Goal: Task Accomplishment & Management: Manage account settings

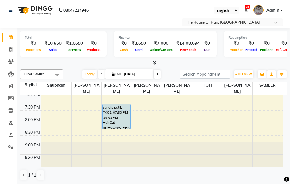
click at [222, 22] on input "text" at bounding box center [226, 23] width 83 height 6
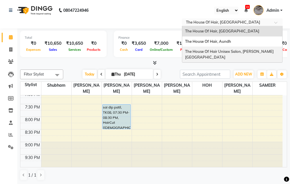
click at [222, 51] on span "The House Of Hair Unisex Salon, [PERSON_NAME][GEOGRAPHIC_DATA]" at bounding box center [229, 54] width 89 height 10
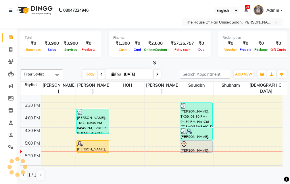
scroll to position [186, 0]
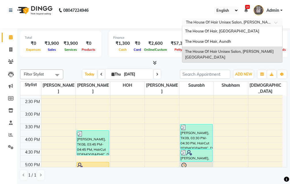
click at [232, 20] on div "× The House Of Hair Unisex Salon, Karve Nagar" at bounding box center [229, 23] width 87 height 6
click at [229, 33] on div "The House Of Hair, [GEOGRAPHIC_DATA]" at bounding box center [232, 31] width 100 height 10
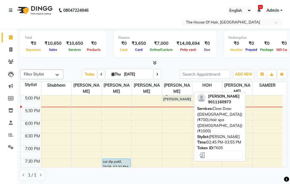
scroll to position [230, 0]
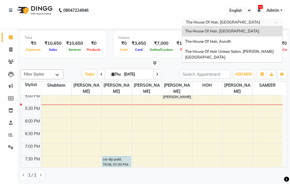
click at [221, 22] on input "text" at bounding box center [226, 23] width 83 height 6
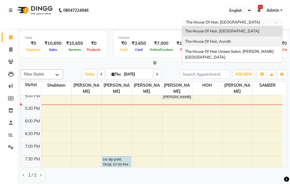
click at [215, 44] on div "The House Of Hair, Aundh" at bounding box center [232, 42] width 100 height 10
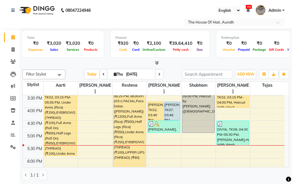
scroll to position [161, 0]
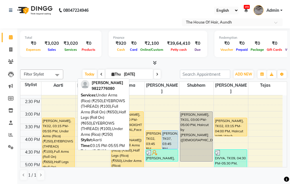
click at [64, 127] on div "Dr. Archana Gore, TK02, 03:15 PM-05:55 PM, Under Arms (Rica) (₹250),EYEBROWS (T…" at bounding box center [58, 151] width 32 height 66
select select "1"
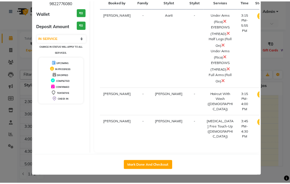
scroll to position [62, 0]
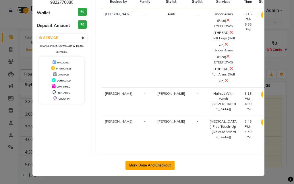
click at [153, 165] on button "Mark Done And Checkout" at bounding box center [150, 165] width 49 height 9
select select "service"
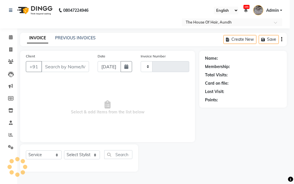
type input "1797"
select select "26"
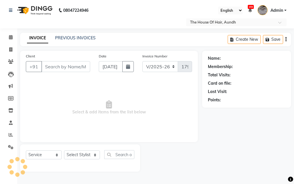
type input "9822776080"
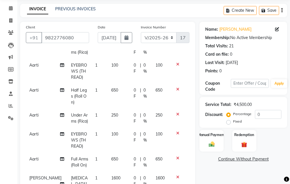
scroll to position [57, 0]
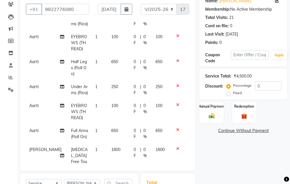
click at [176, 103] on icon at bounding box center [177, 105] width 3 height 4
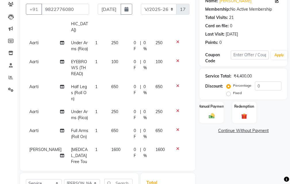
click at [176, 59] on icon at bounding box center [177, 61] width 3 height 4
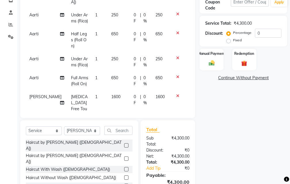
scroll to position [115, 0]
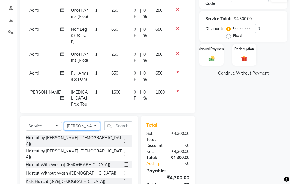
click at [78, 125] on select "Select Stylist Aarti Kritika Reshma Rushikesh Shubham Sonia Tejas" at bounding box center [82, 126] width 36 height 9
select select "26084"
click at [64, 122] on select "Select Stylist Aarti Kritika Reshma Rushikesh Shubham Sonia Tejas" at bounding box center [82, 126] width 36 height 9
click at [112, 126] on input "text" at bounding box center [118, 126] width 28 height 9
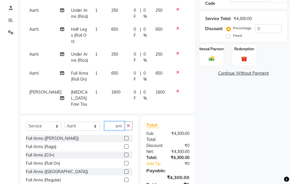
scroll to position [0, 9]
type input "full arms"
click at [126, 162] on label at bounding box center [126, 163] width 4 height 4
click at [126, 162] on input "checkbox" at bounding box center [126, 164] width 4 height 4
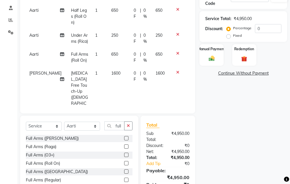
checkbox input "false"
click at [128, 126] on icon "button" at bounding box center [128, 126] width 3 height 4
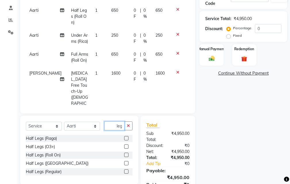
scroll to position [0, 9]
type input "half legs"
click at [126, 155] on label at bounding box center [126, 155] width 4 height 4
click at [126, 155] on input "checkbox" at bounding box center [126, 156] width 4 height 4
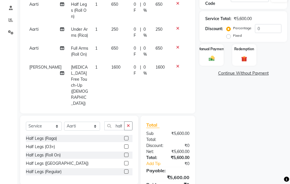
checkbox input "false"
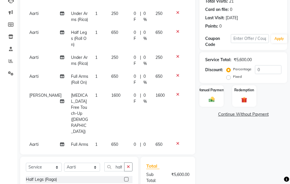
scroll to position [86, 0]
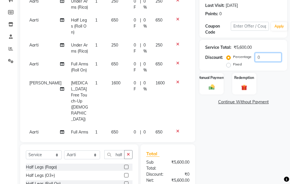
click at [256, 58] on input "0" at bounding box center [268, 57] width 26 height 9
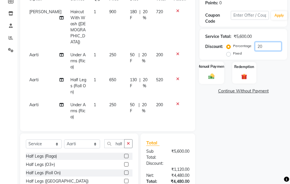
scroll to position [95, 0]
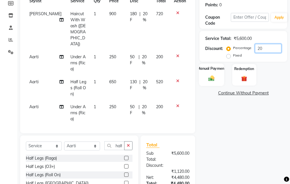
type input "20"
click at [208, 73] on div "Manual Payment" at bounding box center [211, 75] width 25 height 22
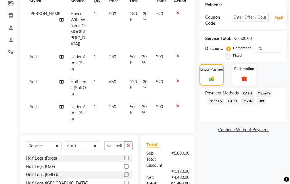
click at [261, 101] on span "UPI" at bounding box center [261, 101] width 9 height 7
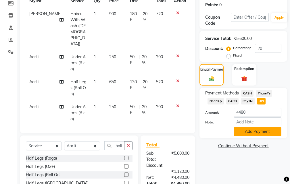
click at [252, 133] on button "Add Payment" at bounding box center [258, 131] width 48 height 9
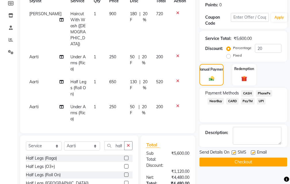
scroll to position [171, 0]
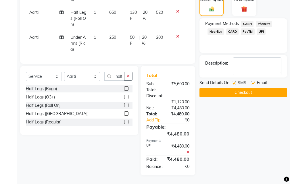
click at [239, 88] on button "Checkout" at bounding box center [244, 92] width 88 height 9
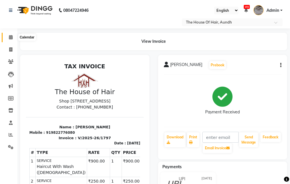
click at [10, 37] on icon at bounding box center [11, 37] width 4 height 4
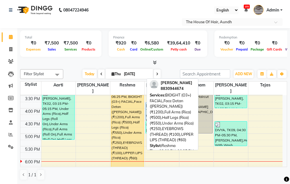
scroll to position [201, 0]
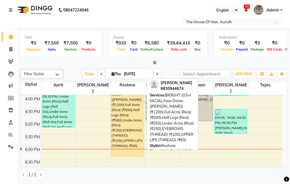
click at [129, 127] on div "Pratiksha Khandebharad, TK07, 03:00 PM-06:25 PM, BIOIGHT (O3+) FACIAL,Face Deta…" at bounding box center [127, 113] width 32 height 85
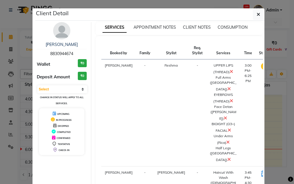
click at [230, 74] on icon at bounding box center [231, 71] width 3 height 5
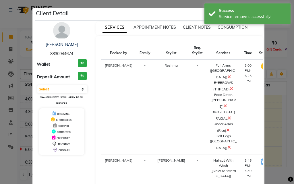
click at [279, 124] on ngb-modal-window "Client Detail Pratiksha Khandebharad 8830944674 Wallet ₹0 Deposit Amount ₹0 Sel…" at bounding box center [147, 92] width 294 height 184
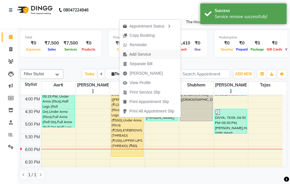
click at [139, 53] on span "Add Service" at bounding box center [140, 54] width 22 height 6
select select "26196"
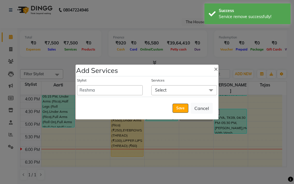
click at [178, 89] on span "Select" at bounding box center [184, 90] width 66 height 10
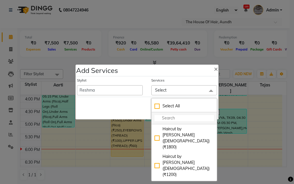
click at [163, 117] on input "multiselect-search" at bounding box center [185, 118] width 60 height 6
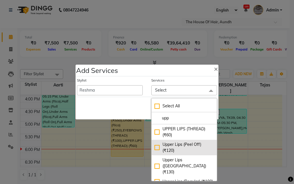
type input "upp"
click at [172, 150] on div "Upper Lips (Peel Off) (₹120)" at bounding box center [185, 148] width 60 height 12
checkbox input "true"
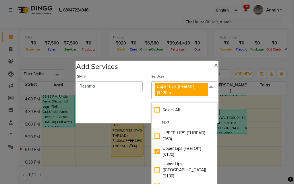
click at [91, 113] on div "Save Cancel" at bounding box center [147, 112] width 143 height 23
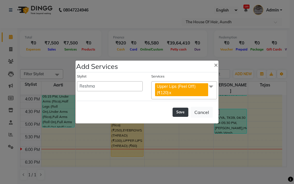
click at [180, 114] on button "Save" at bounding box center [181, 112] width 16 height 9
select select "26084"
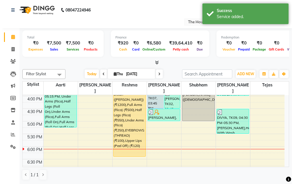
scroll to position [172, 0]
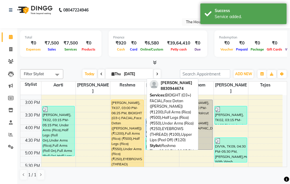
click at [138, 115] on div "Pratiksha Khandebharad, TK07, 03:00 PM-06:25 PM, BIOIGHT (O3+) FACIAL,Face Deta…" at bounding box center [127, 142] width 32 height 85
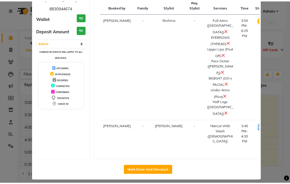
scroll to position [0, 0]
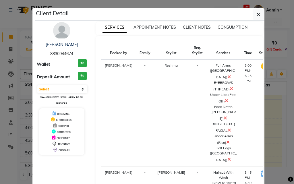
click at [266, 121] on ngb-modal-window "Client Detail Pratiksha Khandebharad 8830944674 Wallet ₹0 Deposit Amount ₹0 Sel…" at bounding box center [147, 92] width 294 height 184
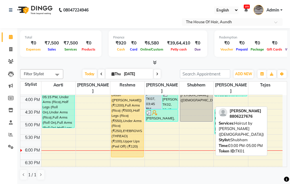
scroll to position [201, 0]
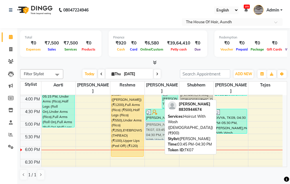
drag, startPoint x: 151, startPoint y: 93, endPoint x: 153, endPoint y: 122, distance: 29.1
click at [153, 122] on div "Pratiksha Khandebharad, TK07, 03:45 PM-04:30 PM, Haircut With Wash (Female) (₹9…" at bounding box center [162, 71] width 34 height 354
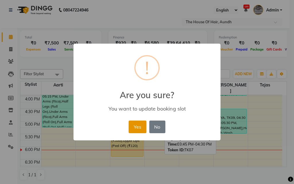
click at [139, 126] on button "Yes" at bounding box center [138, 127] width 18 height 13
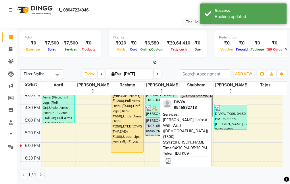
scroll to position [218, 0]
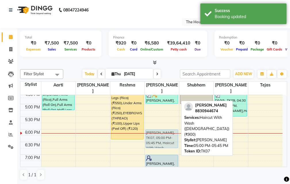
drag, startPoint x: 154, startPoint y: 107, endPoint x: 155, endPoint y: 130, distance: 23.3
click at [155, 130] on div "kishor c, TK04, 09:45 AM-10:45 AM, Haircut Without Wash (Male),Beard Dr. Archan…" at bounding box center [162, 54] width 34 height 354
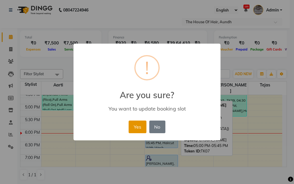
click at [137, 124] on button "Yes" at bounding box center [138, 127] width 18 height 13
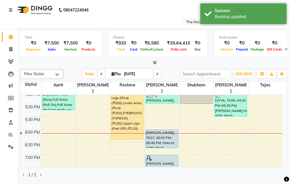
scroll to position [0, 0]
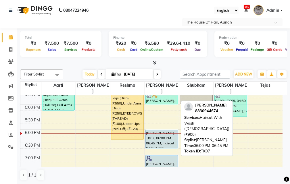
click at [165, 134] on div "Pratiksha Khandebharad, TK07, 06:00 PM-06:45 PM, Haircut With Wash (Female) (₹9…" at bounding box center [162, 139] width 32 height 18
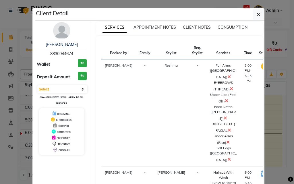
click at [283, 171] on button "START" at bounding box center [289, 174] width 12 height 7
select select "1"
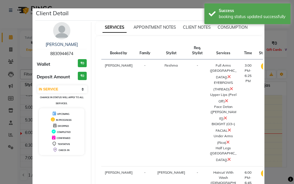
click at [271, 151] on ngb-modal-window "Client Detail Pratiksha Khandebharad 8830944674 Wallet ₹0 Deposit Amount ₹0 Sel…" at bounding box center [147, 92] width 294 height 184
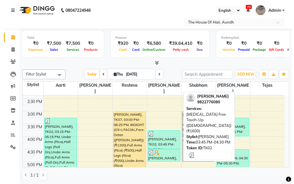
scroll to position [190, 0]
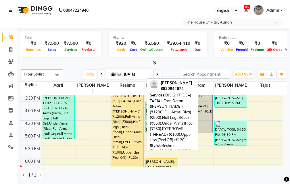
click at [130, 120] on div "Pratiksha Khandebharad, TK07, 03:00 PM-06:25 PM, BIOIGHT (O3+) FACIAL,Face Deta…" at bounding box center [127, 125] width 32 height 85
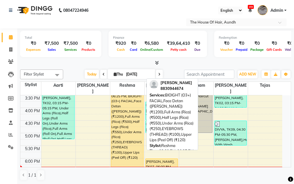
select select "1"
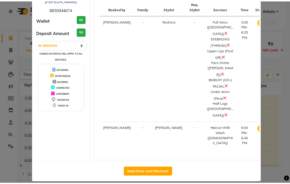
scroll to position [46, 0]
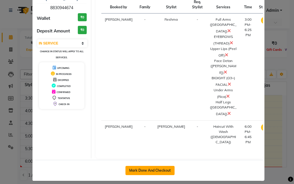
click at [160, 166] on button "Mark Done And Checkout" at bounding box center [150, 170] width 49 height 9
select select "26"
select select "service"
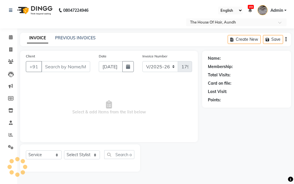
type input "8830944674"
select select "32779"
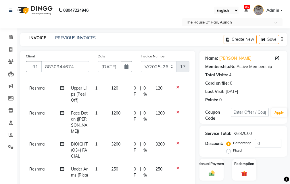
scroll to position [115, 0]
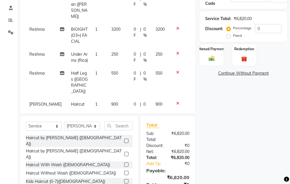
click at [176, 101] on icon at bounding box center [177, 103] width 3 height 4
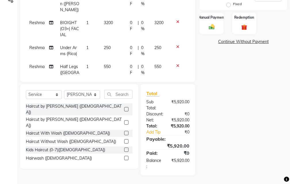
scroll to position [118, 0]
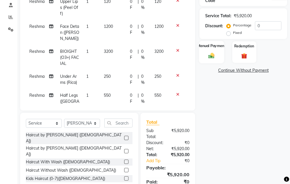
click at [212, 57] on img at bounding box center [212, 55] width 10 height 7
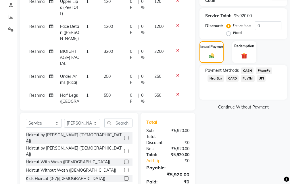
click at [260, 79] on span "UPI" at bounding box center [261, 78] width 9 height 7
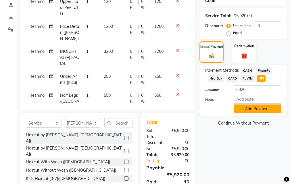
click at [244, 109] on button "Add Payment" at bounding box center [258, 109] width 48 height 9
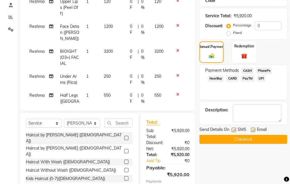
click at [251, 139] on button "Checkout" at bounding box center [244, 139] width 88 height 9
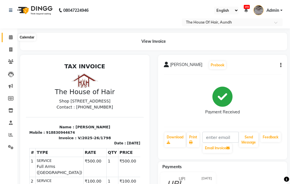
click at [9, 37] on icon at bounding box center [11, 37] width 4 height 4
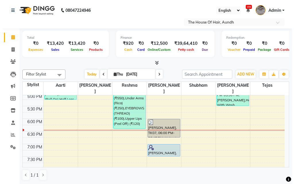
scroll to position [230, 0]
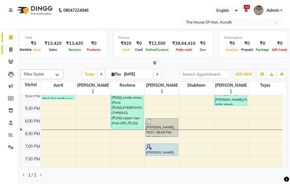
click at [11, 49] on icon at bounding box center [10, 49] width 3 height 4
select select "service"
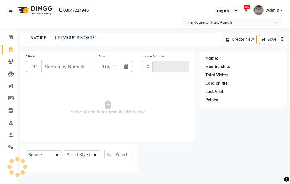
type input "1799"
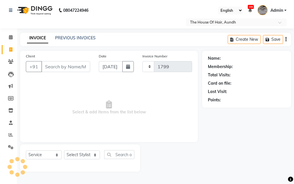
select select "26"
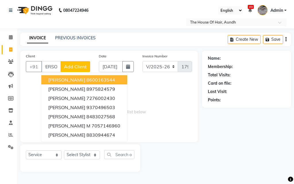
scroll to position [0, 7]
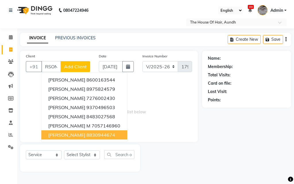
click at [85, 135] on span "Pratiksha Khandebharad" at bounding box center [66, 135] width 37 height 6
type input "8830944674"
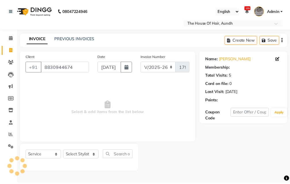
scroll to position [0, 0]
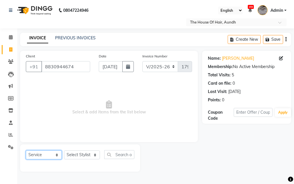
click at [52, 154] on select "Select Service Product Membership Package Voucher Prepaid Gift Card" at bounding box center [44, 155] width 36 height 9
select select "product"
click at [26, 151] on select "Select Service Product Membership Package Voucher Prepaid Gift Card" at bounding box center [44, 155] width 36 height 9
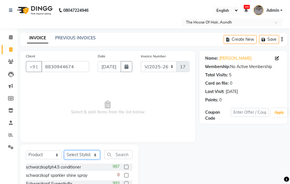
click at [77, 154] on select "Select Stylist Aarti Kritika Reshma Rushikesh Shubham Sonia Tejas" at bounding box center [82, 155] width 36 height 9
select select "32779"
click at [64, 151] on select "Select Stylist Aarti Kritika Reshma Rushikesh Shubham Sonia Tejas" at bounding box center [82, 155] width 36 height 9
click at [118, 154] on input "text" at bounding box center [118, 154] width 28 height 9
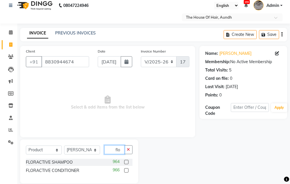
scroll to position [13, 0]
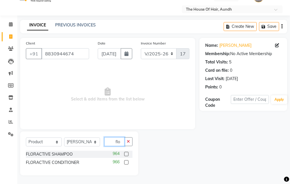
type input "flo"
click at [126, 153] on label at bounding box center [126, 154] width 4 height 4
click at [126, 153] on input "checkbox" at bounding box center [126, 155] width 4 height 4
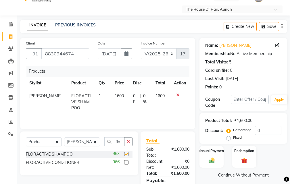
checkbox input "false"
click at [126, 163] on label at bounding box center [126, 162] width 4 height 4
click at [126, 163] on input "checkbox" at bounding box center [126, 163] width 4 height 4
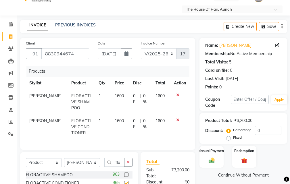
checkbox input "false"
click at [115, 96] on span "1600" at bounding box center [119, 95] width 9 height 5
select select "32779"
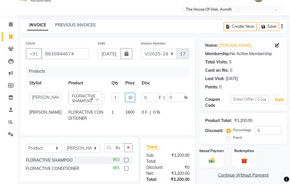
click at [125, 96] on input "1600" at bounding box center [129, 97] width 9 height 9
click at [125, 98] on input "1600" at bounding box center [129, 97] width 9 height 9
drag, startPoint x: 115, startPoint y: 98, endPoint x: 130, endPoint y: 98, distance: 14.9
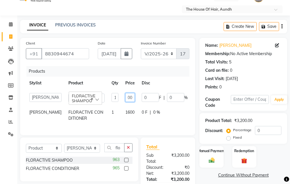
click at [130, 98] on tr "Aarti Kritika Reshma Rushikesh Shubham Sonia Tejas FLORACTIVE SHAMPOO 1 1600 0 …" at bounding box center [126, 98] width 201 height 16
type input "1700"
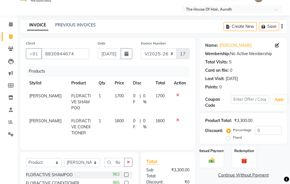
click at [120, 112] on tbody "Rushikesh FLORACTIVE SHAMPOO 1 1700 0 F | 0 % 1700 Rushikesh FLORACTIVE CONDITI…" at bounding box center [108, 115] width 164 height 50
click at [119, 121] on span "1600" at bounding box center [119, 120] width 9 height 5
select select "32779"
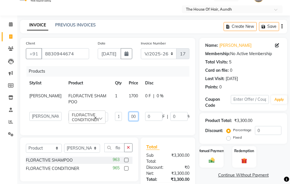
drag, startPoint x: 117, startPoint y: 117, endPoint x: 135, endPoint y: 118, distance: 17.3
click at [135, 118] on tr "Aarti Kritika Reshma Rushikesh Shubham Sonia Tejas FLORACTIVE CONDITIONER 1 160…" at bounding box center [128, 117] width 204 height 16
type input "1700"
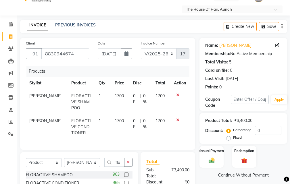
click at [197, 118] on div "Client +91 8830944674 Date 04-09-2025 Invoice Number V/2025 V/2025-26 1799 Prod…" at bounding box center [108, 138] width 184 height 200
click at [99, 97] on span "1" at bounding box center [100, 95] width 2 height 5
select select "32779"
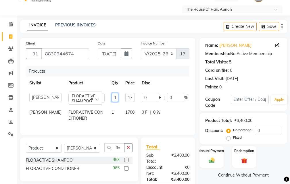
click at [112, 97] on input "1" at bounding box center [115, 97] width 7 height 9
type input "2"
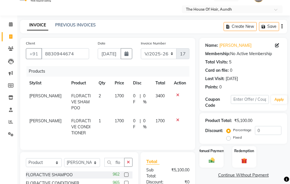
click at [196, 97] on div "Client +91 8830944674 Date 04-09-2025 Invoice Number V/2025 V/2025-26 1799 Prod…" at bounding box center [108, 138] width 184 height 200
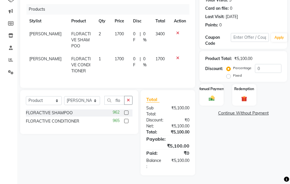
scroll to position [79, 0]
click at [214, 95] on img at bounding box center [212, 98] width 10 height 7
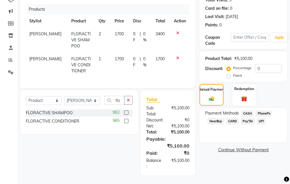
click at [260, 118] on span "UPI" at bounding box center [261, 121] width 9 height 7
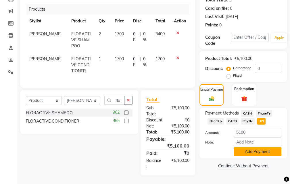
click at [250, 148] on button "Add Payment" at bounding box center [258, 151] width 48 height 9
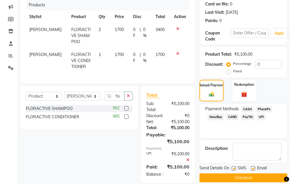
scroll to position [97, 0]
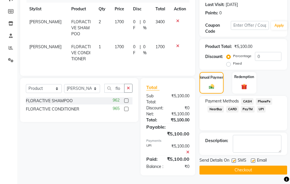
click at [248, 166] on button "Checkout" at bounding box center [244, 170] width 88 height 9
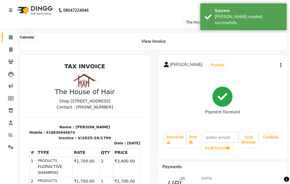
click at [10, 36] on icon at bounding box center [11, 37] width 4 height 4
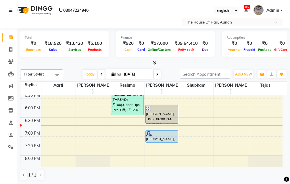
scroll to position [230, 0]
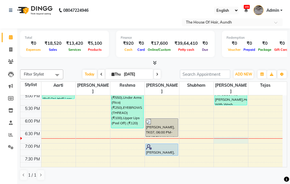
click at [227, 135] on div "8:00 AM 8:30 AM 9:00 AM 9:30 AM 10:00 AM 10:30 AM 11:00 AM 11:30 AM 12:00 PM 12…" at bounding box center [151, 42] width 262 height 354
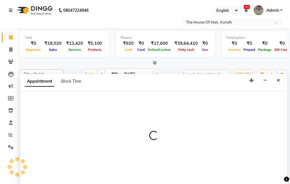
scroll to position [0, 0]
select select "57809"
select select "1125"
select select "tentative"
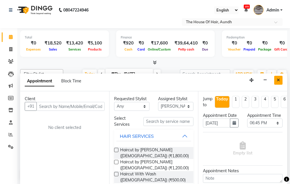
click at [279, 79] on icon "Close" at bounding box center [278, 80] width 3 height 4
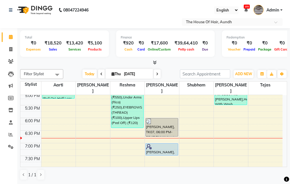
click at [158, 75] on span at bounding box center [157, 74] width 7 height 9
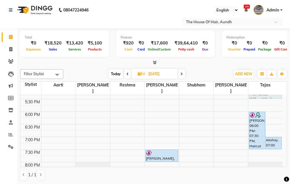
scroll to position [225, 0]
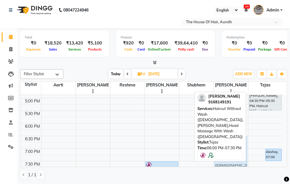
drag, startPoint x: 253, startPoint y: 123, endPoint x: 235, endPoint y: 135, distance: 21.7
click at [235, 135] on div "Filter Stylist Select All Aarti Kritika Reshma Rushikesh Shubham Sonia Tejas To…" at bounding box center [153, 125] width 267 height 116
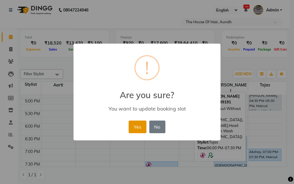
click at [132, 125] on button "Yes" at bounding box center [138, 127] width 18 height 13
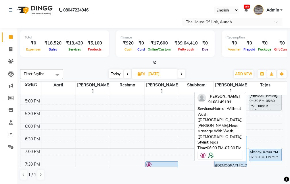
click at [127, 72] on span at bounding box center [127, 74] width 7 height 9
type input "[DATE]"
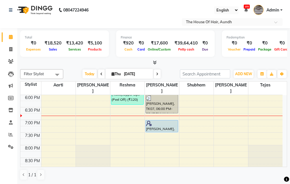
click at [225, 111] on div "8:00 AM 8:30 AM 9:00 AM 9:30 AM 10:00 AM 10:30 AM 11:00 AM 11:30 AM 12:00 PM 12…" at bounding box center [151, 19] width 262 height 354
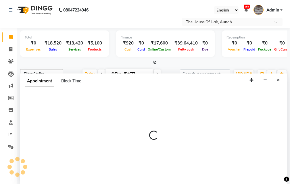
select select "57809"
select select "1125"
select select "tentative"
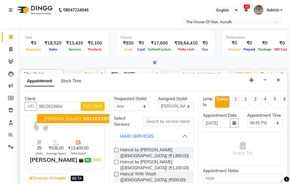
click at [73, 118] on button "sunil salunke 9822633904" at bounding box center [78, 118] width 82 height 9
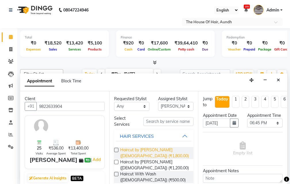
scroll to position [29, 0]
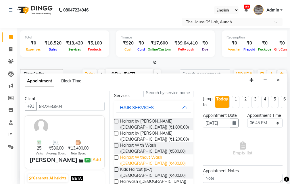
type input "9822633904"
click at [150, 157] on span "Haircut Without Wash (Male) (₹400.00)" at bounding box center [154, 161] width 69 height 12
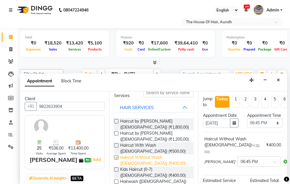
checkbox input "false"
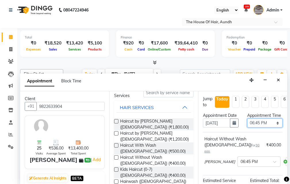
click at [259, 128] on select "Select 09:00 AM 09:15 AM 09:30 AM 09:45 AM 10:00 AM 10:15 AM 10:30 AM 10:45 AM …" at bounding box center [264, 123] width 35 height 9
select select "1140"
click at [247, 125] on select "Select 09:00 AM 09:15 AM 09:30 AM 09:45 AM 10:00 AM 10:15 AM 10:30 AM 10:45 AM …" at bounding box center [264, 123] width 35 height 9
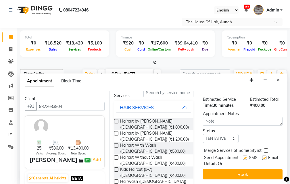
scroll to position [92, 0]
click at [227, 134] on select "Select TENTATIVE CONFIRM CHECK-IN UPCOMING" at bounding box center [220, 138] width 35 height 9
select select "upcoming"
click at [203, 134] on select "Select TENTATIVE CONFIRM CHECK-IN UPCOMING" at bounding box center [220, 138] width 35 height 9
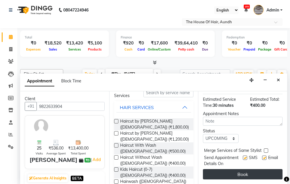
click at [242, 171] on button "Book" at bounding box center [243, 174] width 80 height 10
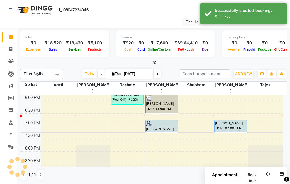
scroll to position [0, 0]
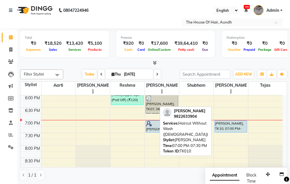
click at [225, 121] on div "sunil salunke, TK10, 07:00 PM-07:30 PM, Haircut Without Wash (Male)" at bounding box center [231, 127] width 32 height 12
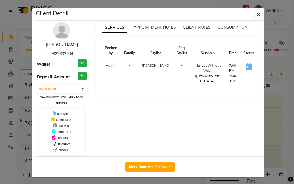
click at [262, 67] on button "START" at bounding box center [268, 67] width 12 height 7
select select "1"
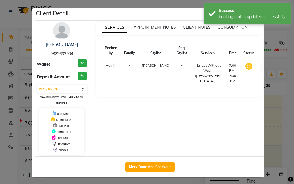
click at [271, 109] on ngb-modal-window "Client Detail sunil salunke 9822633904 Wallet ₹0 Deposit Amount ₹0 Select IN SE…" at bounding box center [147, 92] width 294 height 184
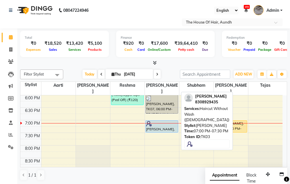
click at [153, 121] on div at bounding box center [162, 124] width 32 height 6
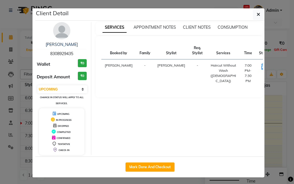
click at [278, 66] on button "START" at bounding box center [284, 67] width 12 height 7
select select "1"
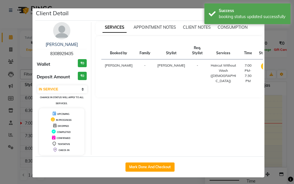
click at [267, 128] on ngb-modal-window "Client Detail PRIYA RISWADKAR 8308929435 Wallet ₹0 Deposit Amount ₹0 Select IN …" at bounding box center [147, 92] width 294 height 184
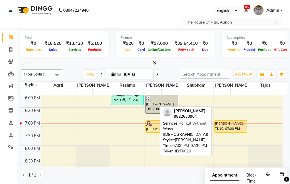
click at [237, 121] on div "sunil salunke, TK10, 07:00 PM-07:30 PM, Haircut Without Wash (Male)" at bounding box center [231, 127] width 32 height 12
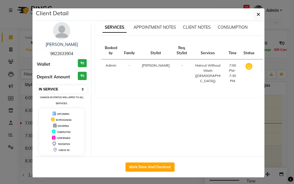
click at [76, 90] on select "Select IN SERVICE CONFIRMED TENTATIVE CHECK IN MARK DONE DROPPED UPCOMING" at bounding box center [62, 89] width 50 height 8
select select "5"
click at [37, 85] on select "Select IN SERVICE CONFIRMED TENTATIVE CHECK IN MARK DONE DROPPED UPCOMING" at bounding box center [62, 89] width 50 height 8
click at [273, 113] on ngb-modal-window "Client Detail sunil salunke 9822633904 Wallet ₹0 Deposit Amount ₹0 Select IN SE…" at bounding box center [147, 92] width 294 height 184
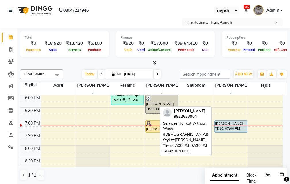
click at [225, 121] on div "sunil salunke, TK10, 07:00 PM-07:30 PM, Haircut Without Wash (Male)" at bounding box center [231, 127] width 32 height 12
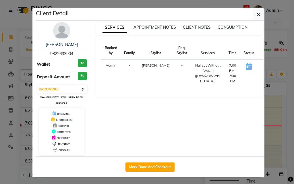
click at [262, 67] on button "START" at bounding box center [268, 67] width 12 height 7
select select "1"
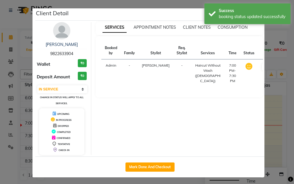
click at [266, 107] on ngb-modal-window "Client Detail sunil salunke 9822633904 Wallet ₹0 Deposit Amount ₹0 Select IN SE…" at bounding box center [147, 92] width 294 height 184
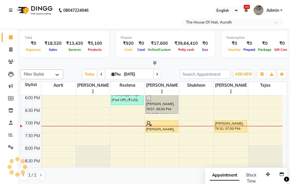
click at [220, 128] on div "8:00 AM 8:30 AM 9:00 AM 9:30 AM 10:00 AM 10:30 AM 11:00 AM 11:30 AM 12:00 PM 12…" at bounding box center [151, 19] width 262 height 354
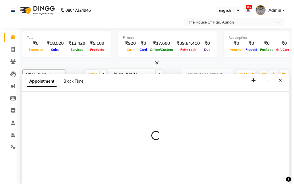
scroll to position [0, 0]
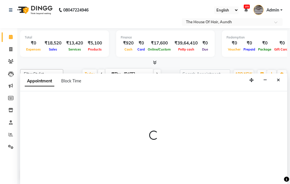
select select "57809"
select select "tentative"
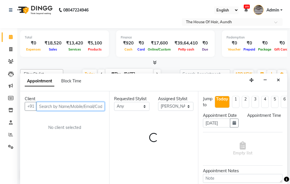
select select "1170"
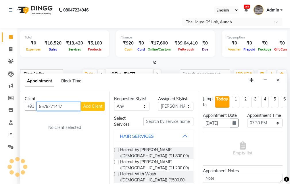
type input "9579271447"
click at [91, 107] on span "Add Client" at bounding box center [92, 106] width 19 height 5
select select "22"
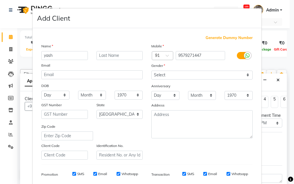
type input "yash"
click at [113, 56] on input "text" at bounding box center [120, 55] width 47 height 9
type input "more"
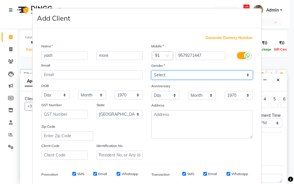
click at [162, 73] on select "Select Male Female Other Prefer Not To Say" at bounding box center [201, 75] width 101 height 9
select select "male"
click at [151, 71] on select "Select Male Female Other Prefer Not To Say" at bounding box center [201, 75] width 101 height 9
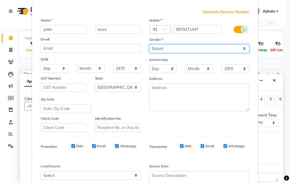
scroll to position [81, 0]
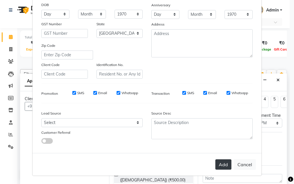
click at [219, 166] on button "Add" at bounding box center [224, 165] width 16 height 10
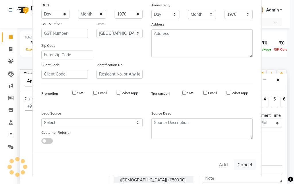
select select
select select "null"
select select
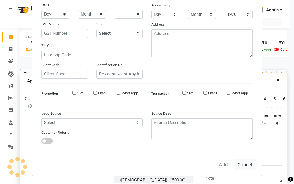
select select
checkbox input "false"
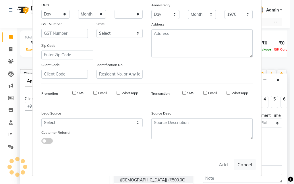
checkbox input "false"
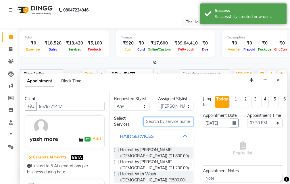
click at [162, 122] on input "text" at bounding box center [168, 121] width 50 height 9
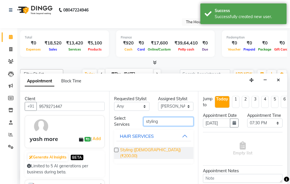
type input "styling"
click at [149, 149] on span "Styling (Male) (₹200.00)" at bounding box center [154, 153] width 69 height 12
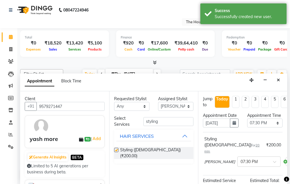
checkbox input "false"
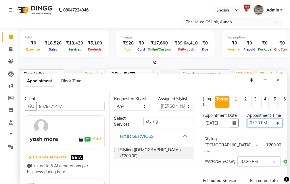
click at [258, 128] on select "Select 09:00 AM 09:15 AM 09:30 AM 09:45 AM 10:00 AM 10:15 AM 10:30 AM 10:45 AM …" at bounding box center [264, 123] width 35 height 9
select select "1185"
click at [247, 125] on select "Select 09:00 AM 09:15 AM 09:30 AM 09:45 AM 10:00 AM 10:15 AM 10:30 AM 10:45 AM …" at bounding box center [264, 123] width 35 height 9
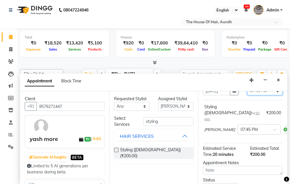
scroll to position [86, 0]
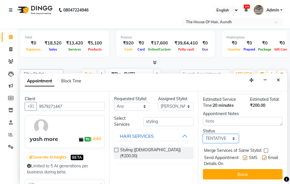
click at [221, 134] on select "Select TENTATIVE CONFIRM CHECK-IN UPCOMING" at bounding box center [220, 138] width 35 height 9
select select "upcoming"
click at [203, 134] on select "Select TENTATIVE CONFIRM CHECK-IN UPCOMING" at bounding box center [220, 138] width 35 height 9
drag, startPoint x: 265, startPoint y: 139, endPoint x: 263, endPoint y: 162, distance: 22.2
click at [265, 149] on label at bounding box center [266, 151] width 4 height 4
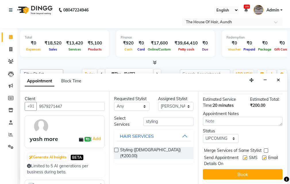
click at [265, 149] on input "checkbox" at bounding box center [266, 151] width 4 height 4
checkbox input "true"
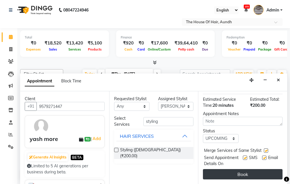
click at [256, 171] on button "Book" at bounding box center [243, 174] width 80 height 10
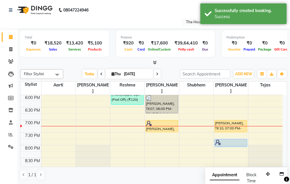
scroll to position [0, 0]
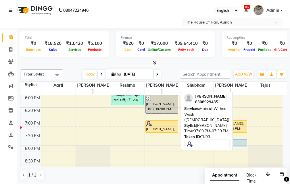
click at [158, 121] on div at bounding box center [162, 124] width 32 height 6
select select "1"
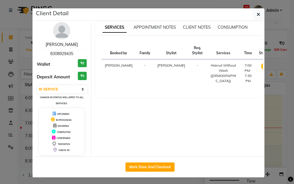
click at [59, 43] on link "PRIYA RISWADKAR" at bounding box center [62, 44] width 32 height 5
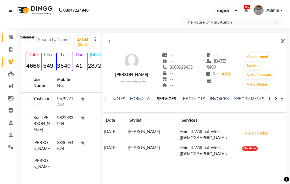
click at [11, 37] on icon at bounding box center [11, 37] width 4 height 4
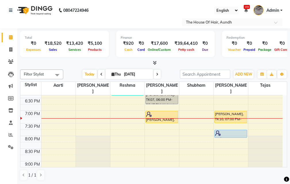
scroll to position [276, 0]
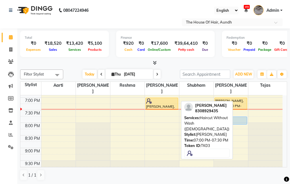
click at [166, 98] on div at bounding box center [162, 101] width 32 height 6
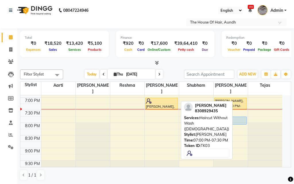
select select "1"
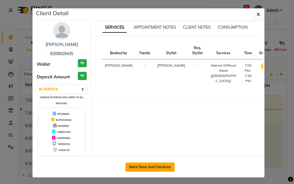
click at [145, 164] on button "Mark Done And Checkout" at bounding box center [150, 167] width 49 height 9
select select "26"
select select "service"
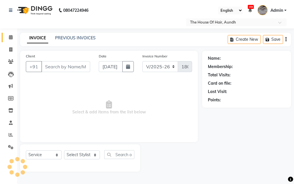
type input "8308929435"
select select "32779"
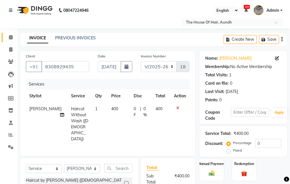
scroll to position [66, 0]
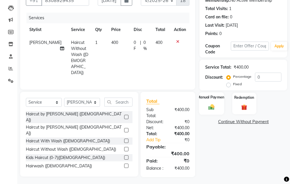
click at [211, 100] on div "Manual Payment" at bounding box center [211, 103] width 25 height 22
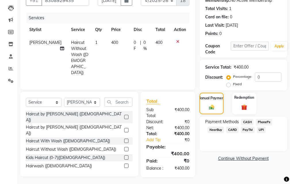
click at [244, 122] on span "CASH" at bounding box center [247, 122] width 12 height 7
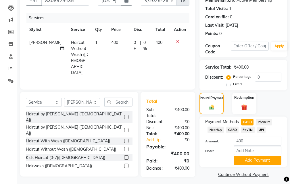
scroll to position [70, 0]
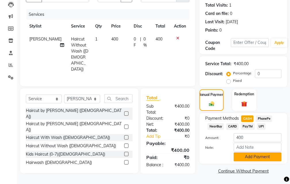
click at [242, 155] on button "Add Payment" at bounding box center [258, 157] width 48 height 9
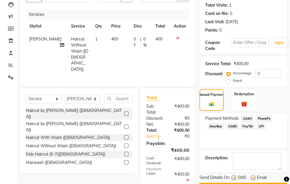
scroll to position [96, 0]
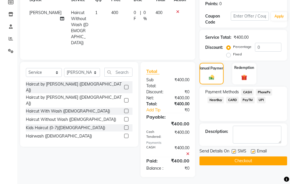
click at [235, 163] on button "Checkout" at bounding box center [244, 161] width 88 height 9
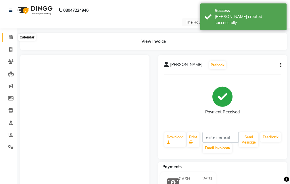
click at [12, 36] on icon at bounding box center [11, 37] width 4 height 4
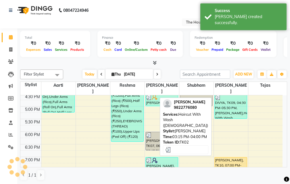
scroll to position [259, 0]
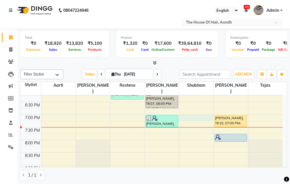
click at [185, 112] on div "8:00 AM 8:30 AM 9:00 AM 9:30 AM 10:00 AM 10:30 AM 11:00 AM 11:30 AM 12:00 PM 12…" at bounding box center [151, 14] width 262 height 354
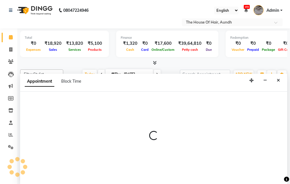
scroll to position [0, 0]
select select "1059"
select select "1140"
select select "tentative"
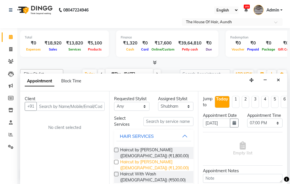
click at [142, 163] on span "Haircut by Shubham (Male) (₹1,200.00)" at bounding box center [154, 165] width 69 height 12
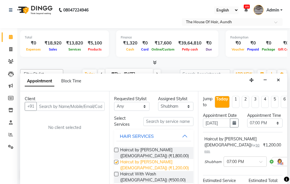
checkbox input "false"
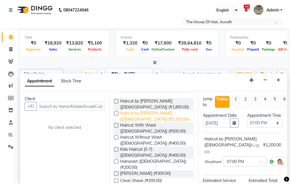
scroll to position [57, 0]
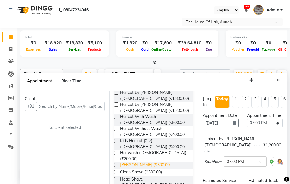
click at [134, 162] on span "Beard (₹300.00)" at bounding box center [145, 165] width 51 height 7
checkbox input "false"
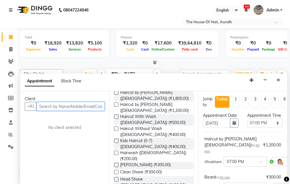
click at [57, 106] on input "text" at bounding box center [71, 106] width 68 height 9
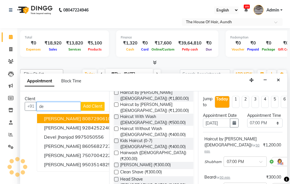
type input "d"
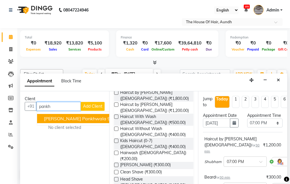
click at [73, 120] on span "Divesh Pankhwala" at bounding box center [75, 119] width 62 height 6
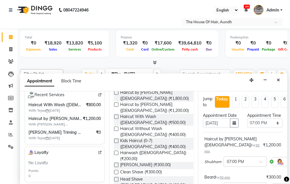
scroll to position [0, 0]
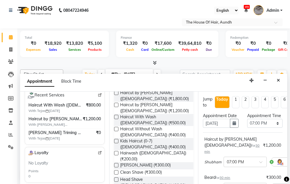
type input "9130736633"
click at [257, 128] on select "Select 09:00 AM 09:15 AM 09:30 AM 09:45 AM 10:00 AM 10:15 AM 10:30 AM 10:45 AM …" at bounding box center [264, 123] width 35 height 9
select select "1125"
click at [247, 125] on select "Select 09:00 AM 09:15 AM 09:30 AM 09:45 AM 10:00 AM 10:15 AM 10:30 AM 10:45 AM …" at bounding box center [264, 123] width 35 height 9
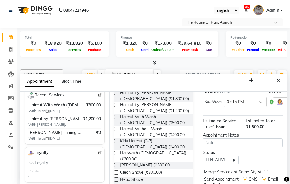
scroll to position [115, 0]
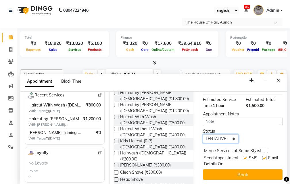
click at [228, 135] on select "Select TENTATIVE CONFIRM CHECK-IN UPCOMING" at bounding box center [220, 139] width 35 height 9
select select "upcoming"
click at [203, 135] on select "Select TENTATIVE CONFIRM CHECK-IN UPCOMING" at bounding box center [220, 139] width 35 height 9
click at [265, 149] on label at bounding box center [266, 151] width 4 height 4
click at [265, 150] on input "checkbox" at bounding box center [266, 152] width 4 height 4
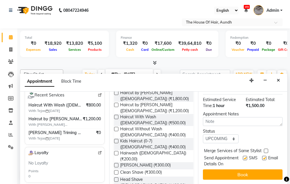
checkbox input "true"
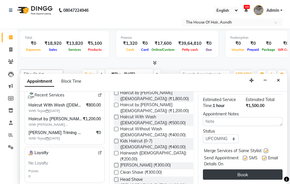
click at [229, 170] on button "Book" at bounding box center [243, 175] width 80 height 10
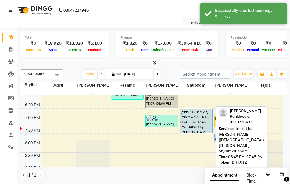
click at [185, 109] on div "Divesh Pankhwala, TK12, 06:45 PM-07:45 PM, Haircut by Shubham (Male),Beard" at bounding box center [196, 121] width 32 height 24
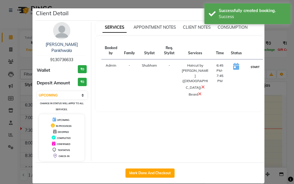
click at [250, 67] on button "START" at bounding box center [256, 67] width 12 height 7
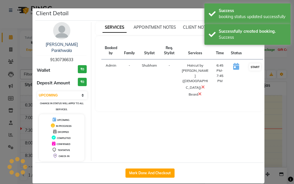
select select "1"
click at [271, 111] on ngb-modal-window "Client Detail Divesh Pankhwala 9130736633 Wallet ₹0 Deposit Amount ₹0 Select IN…" at bounding box center [147, 92] width 294 height 184
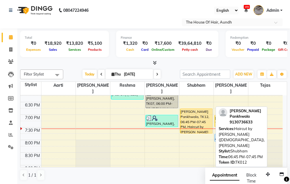
click at [201, 109] on div "Divesh Pankhwala, TK12, 06:45 PM-07:45 PM, Haircut by Shubham (Male),Beard" at bounding box center [196, 121] width 32 height 24
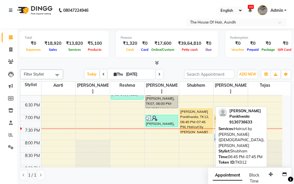
select select "1"
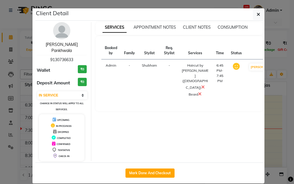
click at [60, 45] on link "Divesh Pankhwala" at bounding box center [62, 47] width 32 height 11
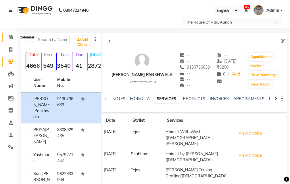
click at [11, 37] on icon at bounding box center [11, 37] width 4 height 4
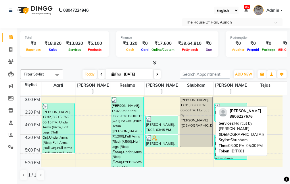
scroll to position [259, 0]
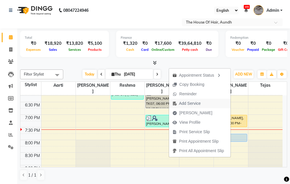
click at [193, 103] on span "Add Service" at bounding box center [190, 104] width 22 height 6
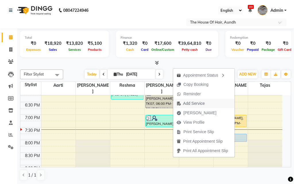
select select "57809"
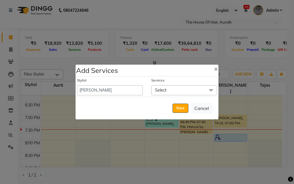
click at [179, 91] on span "Select" at bounding box center [184, 90] width 66 height 10
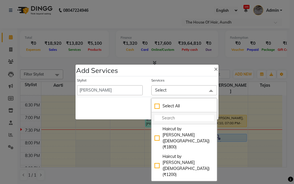
click at [172, 118] on input "multiselect-search" at bounding box center [185, 118] width 60 height 6
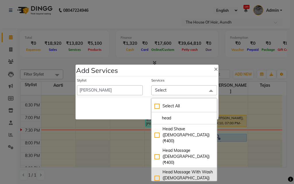
type input "head"
click at [184, 169] on div "Head Massage With Wash (Male) (₹500)" at bounding box center [185, 178] width 60 height 18
checkbox input "true"
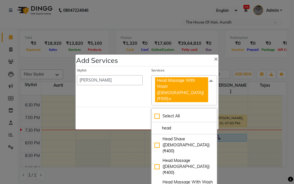
click at [126, 108] on div "Save Cancel" at bounding box center [147, 118] width 143 height 23
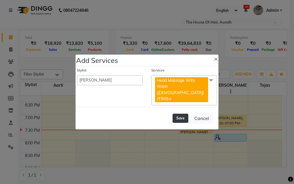
click at [181, 114] on button "Save" at bounding box center [181, 118] width 16 height 9
select select "26084"
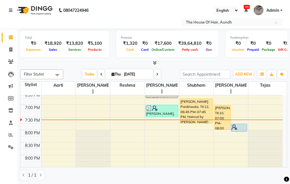
scroll to position [276, 0]
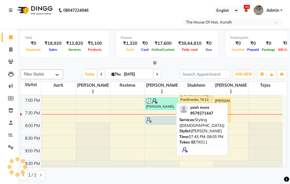
drag, startPoint x: 235, startPoint y: 115, endPoint x: 147, endPoint y: 114, distance: 87.7
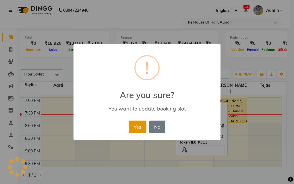
click at [138, 127] on button "Yes" at bounding box center [138, 127] width 18 height 13
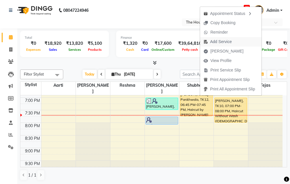
click at [220, 41] on span "Add Service" at bounding box center [221, 42] width 22 height 6
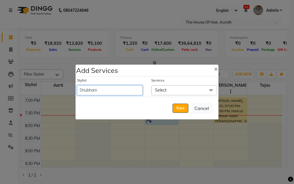
click at [95, 90] on select "Aarti Kritika Reshma Rushikesh Shubham Sonia Tejas" at bounding box center [110, 90] width 66 height 10
select select "26196"
click at [77, 85] on select "Aarti Kritika Reshma Rushikesh Shubham Sonia Tejas" at bounding box center [110, 90] width 66 height 10
select select "1185"
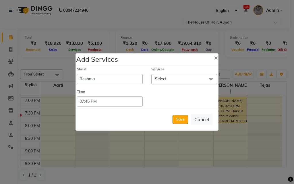
click at [170, 81] on span "Select" at bounding box center [184, 79] width 66 height 10
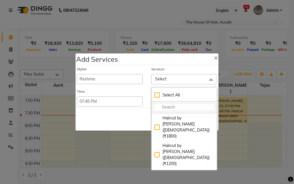
click at [165, 110] on input "multiselect-search" at bounding box center [185, 107] width 60 height 6
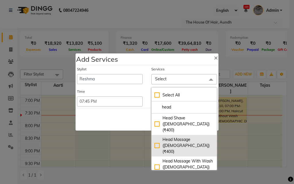
type input "head"
click at [174, 137] on div "Head Massage (Male) (₹400)" at bounding box center [185, 146] width 60 height 18
checkbox input "true"
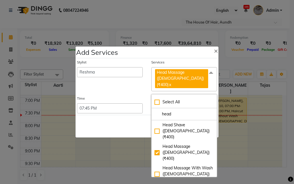
click at [103, 123] on div "Save Cancel" at bounding box center [147, 126] width 143 height 23
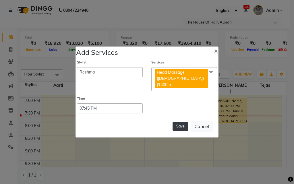
click at [186, 123] on button "Save" at bounding box center [181, 126] width 16 height 9
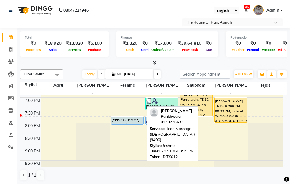
click at [117, 117] on div "Divesh Pankhwala, TK12, 07:45 PM-08:05 PM, Head Massage (Male) (₹400)" at bounding box center [127, 120] width 32 height 7
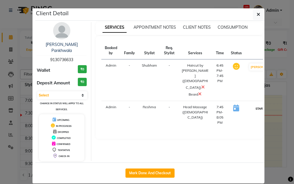
click at [254, 105] on button "START" at bounding box center [260, 108] width 12 height 7
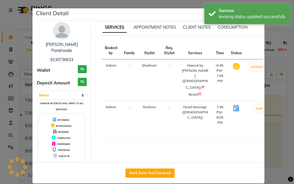
select select "1"
click at [267, 136] on ngb-modal-window "Client Detail Divesh Pankhwala 9130736633 Wallet ₹0 Deposit Amount ₹0 Select IN…" at bounding box center [147, 92] width 294 height 184
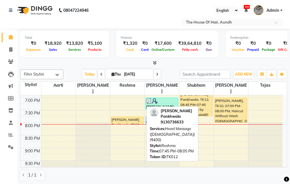
click at [123, 117] on div "Divesh Pankhwala, TK12, 07:45 PM-08:05 PM, Head Massage (Male) (₹400)" at bounding box center [127, 120] width 32 height 7
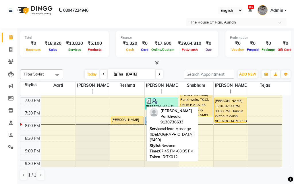
select select "1"
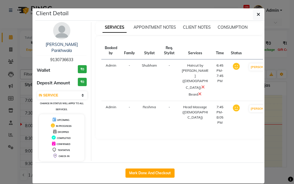
click at [275, 129] on ngb-modal-window "Client Detail Divesh Pankhwala 9130736633 Wallet ₹0 Deposit Amount ₹0 Select IN…" at bounding box center [147, 92] width 294 height 184
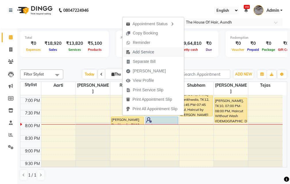
click at [143, 52] on span "Add Service" at bounding box center [144, 52] width 22 height 6
select select "26196"
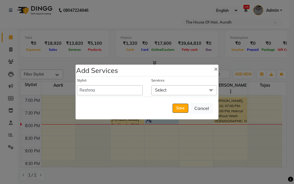
click at [165, 89] on span "Select" at bounding box center [160, 90] width 11 height 5
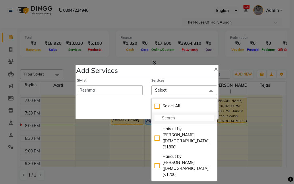
click at [172, 115] on input "multiselect-search" at bounding box center [185, 118] width 60 height 6
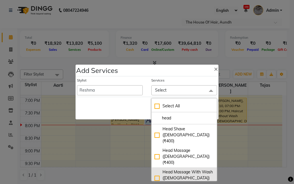
type input "head"
click at [185, 169] on div "Head Massage With Wash (Male) (₹500)" at bounding box center [185, 178] width 60 height 18
checkbox input "true"
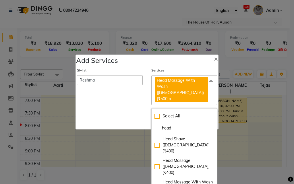
click at [114, 108] on div "Save Cancel" at bounding box center [147, 118] width 143 height 23
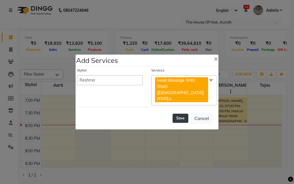
click at [179, 114] on button "Save" at bounding box center [181, 118] width 16 height 9
select select "26084"
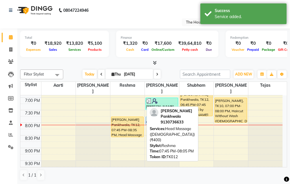
click at [132, 117] on div "Divesh Pankhwala, TK12, 07:45 PM-08:35 PM, Head Massage (Male) (₹400),Head Mass…" at bounding box center [127, 127] width 32 height 20
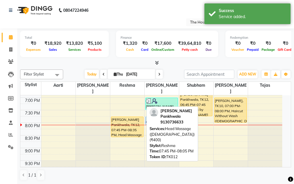
select select "1"
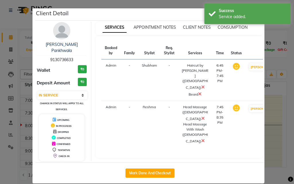
click at [202, 116] on icon at bounding box center [203, 118] width 3 height 5
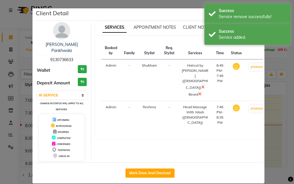
click at [267, 127] on ngb-modal-window "Client Detail Divesh Pankhwala 9130736633 Wallet ₹0 Deposit Amount ₹0 Select IN…" at bounding box center [147, 92] width 294 height 184
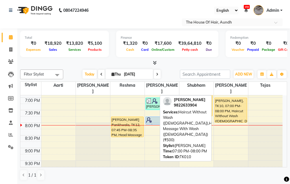
click at [231, 104] on div "sunil salunke, TK10, 07:00 PM-08:00 PM, Haircut Without Wash (Male),Head Massag…" at bounding box center [231, 110] width 32 height 24
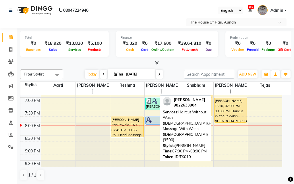
select select "1"
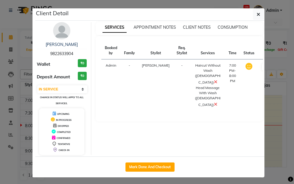
click at [274, 107] on ngb-modal-window "Client Detail sunil salunke 9822633904 Wallet ₹0 Deposit Amount ₹0 Select IN SE…" at bounding box center [147, 92] width 294 height 184
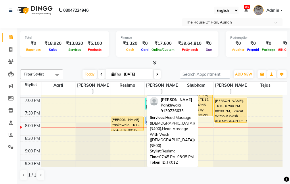
drag, startPoint x: 126, startPoint y: 130, endPoint x: 126, endPoint y: 126, distance: 4.7
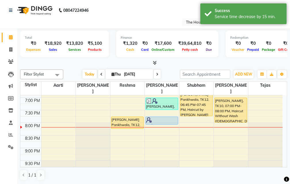
drag, startPoint x: 129, startPoint y: 116, endPoint x: 128, endPoint y: 121, distance: 4.7
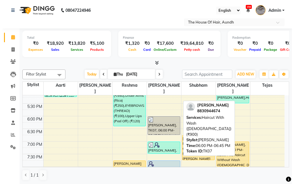
scroll to position [218, 0]
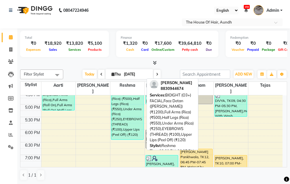
click at [118, 110] on div "Pratiksha Khandebharad, TK07, 03:00 PM-06:25 PM, BIOIGHT (O3+) FACIAL,Face Deta…" at bounding box center [127, 96] width 32 height 85
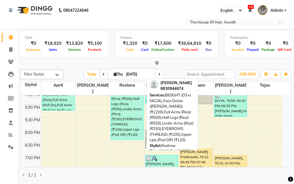
select select "3"
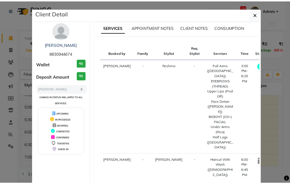
scroll to position [18, 0]
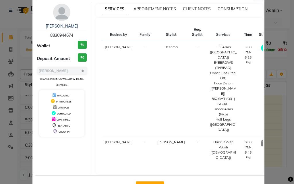
click at [145, 182] on button "View Invoice" at bounding box center [150, 186] width 28 height 9
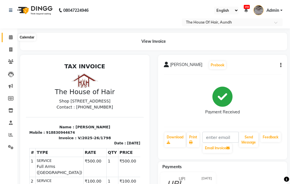
click at [11, 36] on icon at bounding box center [11, 37] width 4 height 4
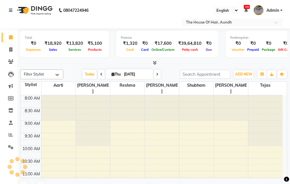
scroll to position [265, 0]
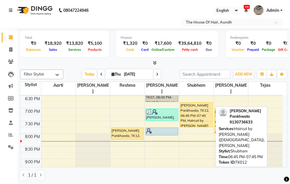
click at [189, 108] on div "Divesh Pankhwala, TK12, 06:45 PM-07:45 PM, Haircut by Shubham (Male),Beard" at bounding box center [196, 115] width 32 height 24
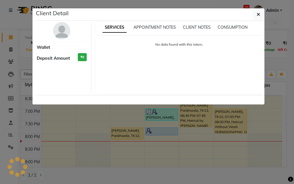
select select "1"
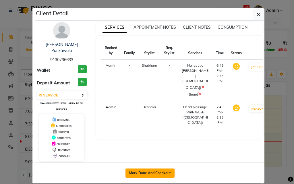
click at [160, 169] on button "Mark Done And Checkout" at bounding box center [150, 173] width 49 height 9
select select "26"
select select "service"
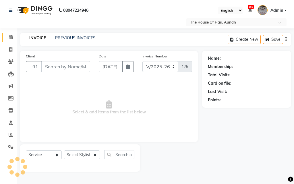
type input "9130736633"
select select "26196"
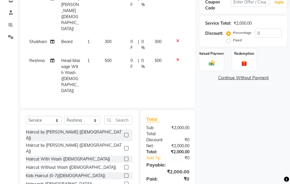
scroll to position [82, 0]
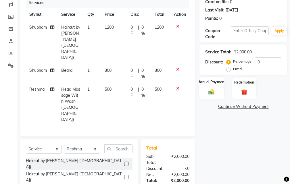
click at [212, 90] on img at bounding box center [212, 92] width 10 height 7
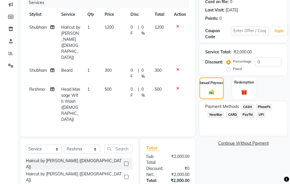
click at [260, 113] on span "UPI" at bounding box center [261, 115] width 9 height 7
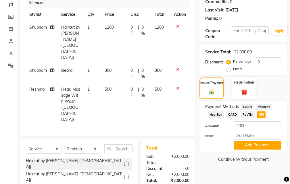
scroll to position [110, 0]
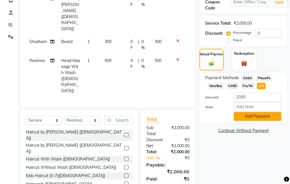
click at [250, 118] on button "Add Payment" at bounding box center [258, 116] width 48 height 9
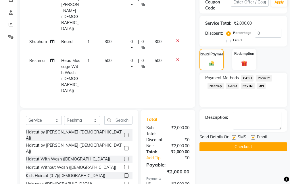
click at [229, 147] on button "Checkout" at bounding box center [244, 147] width 88 height 9
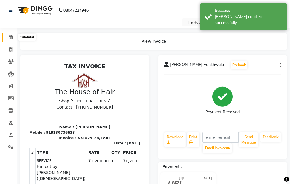
click at [11, 37] on icon at bounding box center [11, 37] width 4 height 4
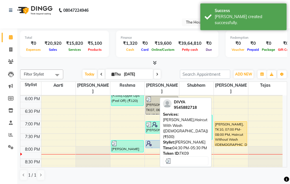
scroll to position [276, 0]
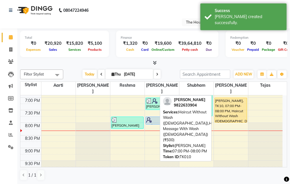
click at [232, 103] on div "sunil salunke, TK10, 07:00 PM-08:00 PM, Haircut Without Wash (Male),Head Massag…" at bounding box center [231, 110] width 32 height 24
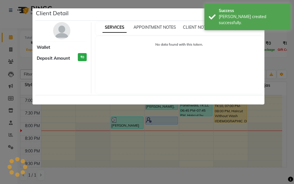
select select "1"
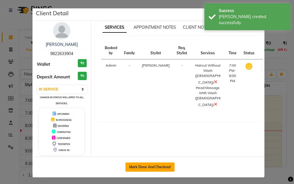
click at [156, 167] on button "Mark Done And Checkout" at bounding box center [150, 167] width 49 height 9
select select "26"
select select "service"
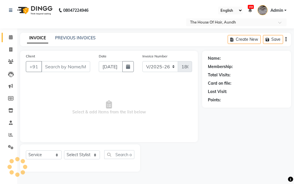
type input "9822633904"
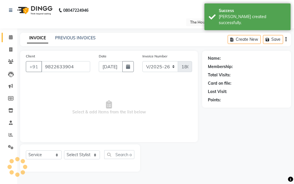
select select "57809"
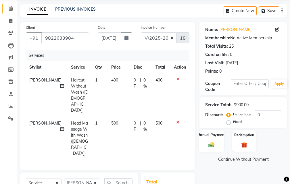
scroll to position [86, 0]
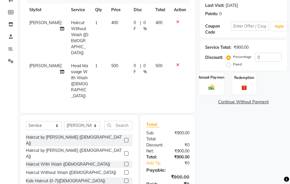
click at [208, 82] on div "Manual Payment" at bounding box center [211, 83] width 25 height 22
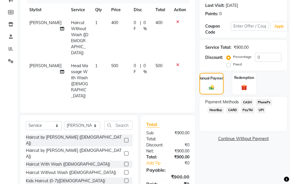
click at [247, 101] on span "CASH" at bounding box center [247, 102] width 12 height 7
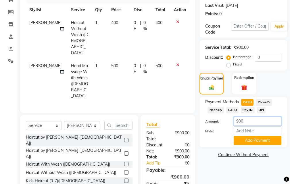
drag, startPoint x: 247, startPoint y: 120, endPoint x: 228, endPoint y: 121, distance: 19.3
click at [228, 121] on div "Amount: 900" at bounding box center [243, 122] width 85 height 10
type input "500"
click at [253, 139] on button "Add Payment" at bounding box center [258, 140] width 48 height 9
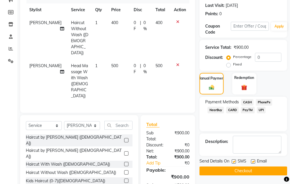
click at [261, 110] on span "UPI" at bounding box center [261, 110] width 9 height 7
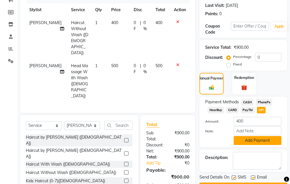
click at [250, 141] on button "Add Payment" at bounding box center [258, 140] width 48 height 9
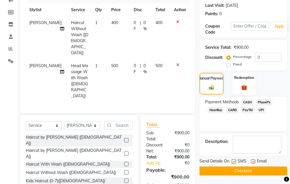
scroll to position [133, 0]
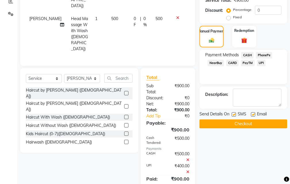
click at [237, 124] on button "Checkout" at bounding box center [244, 124] width 88 height 9
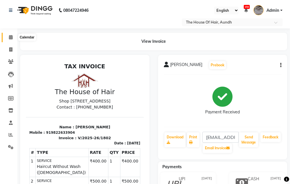
click at [11, 37] on icon at bounding box center [11, 37] width 4 height 4
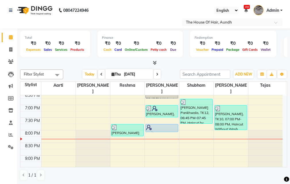
scroll to position [276, 0]
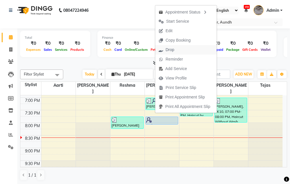
click at [166, 49] on span "Drop" at bounding box center [170, 50] width 9 height 6
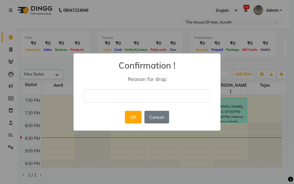
click at [121, 93] on input "text" at bounding box center [147, 96] width 126 height 14
type input "not coming"
click at [132, 118] on button "OK" at bounding box center [133, 117] width 16 height 13
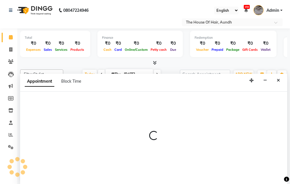
scroll to position [0, 0]
select select "32779"
select select "1230"
select select "tentative"
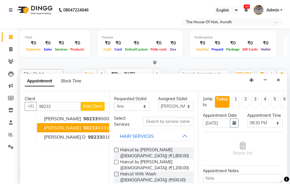
click at [64, 125] on span "Rohan Deshmukh" at bounding box center [62, 128] width 37 height 6
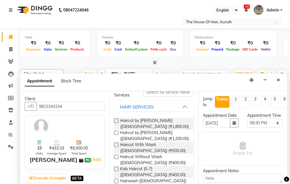
scroll to position [57, 0]
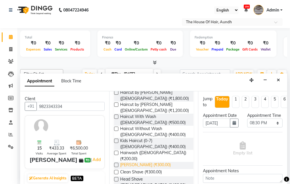
type input "9823343334"
click at [135, 162] on span "Beard (₹300.00)" at bounding box center [145, 165] width 51 height 7
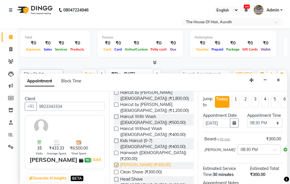
checkbox input "false"
click at [268, 128] on select "Select 09:00 AM 09:15 AM 09:30 AM 09:45 AM 10:00 AM 10:15 AM 10:30 AM 10:45 AM …" at bounding box center [264, 123] width 35 height 9
select select "1245"
click at [247, 125] on select "Select 09:00 AM 09:15 AM 09:30 AM 09:45 AM 10:00 AM 10:15 AM 10:30 AM 10:45 AM …" at bounding box center [264, 123] width 35 height 9
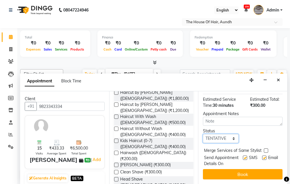
click at [219, 134] on select "Select TENTATIVE CONFIRM CHECK-IN UPCOMING" at bounding box center [220, 138] width 35 height 9
select select "upcoming"
click at [203, 134] on select "Select TENTATIVE CONFIRM CHECK-IN UPCOMING" at bounding box center [220, 138] width 35 height 9
click at [267, 149] on label at bounding box center [266, 151] width 4 height 4
click at [267, 149] on input "checkbox" at bounding box center [266, 151] width 4 height 4
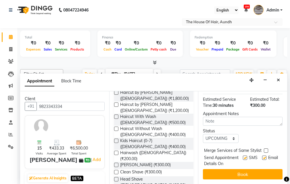
checkbox input "true"
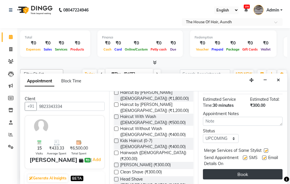
click at [248, 170] on button "Book" at bounding box center [243, 174] width 80 height 10
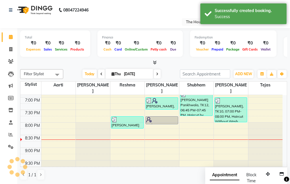
scroll to position [0, 0]
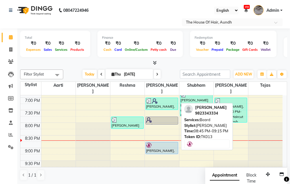
click at [161, 143] on div at bounding box center [162, 146] width 32 height 6
select select "5"
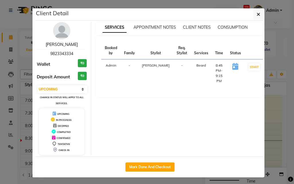
click at [60, 43] on link "Rohan Deshmukh" at bounding box center [62, 44] width 32 height 5
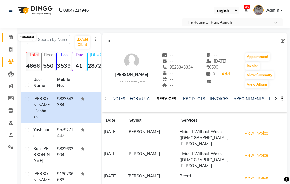
click at [11, 37] on icon at bounding box center [11, 37] width 4 height 4
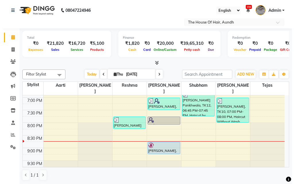
scroll to position [0, 0]
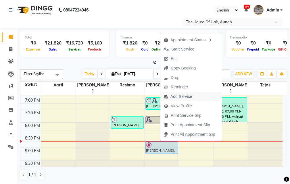
click at [181, 96] on span "Add Service" at bounding box center [181, 97] width 22 height 6
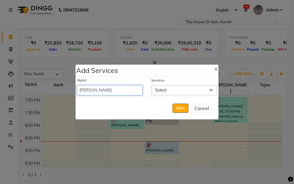
click at [126, 90] on select "Aarti Kritika Reshma Rushikesh Shubham Sonia Tejas" at bounding box center [110, 90] width 66 height 10
select select "57809"
click at [77, 85] on select "Aarti Kritika Reshma Rushikesh Shubham Sonia Tejas" at bounding box center [110, 90] width 66 height 10
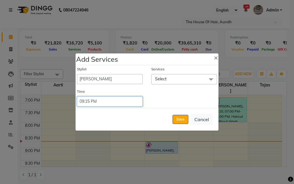
click at [118, 102] on select "Select 09:00 AM 09:15 AM 09:30 AM 09:45 AM 10:00 AM 10:15 AM 10:30 AM 10:45 AM …" at bounding box center [110, 102] width 66 height 10
select select "1245"
click at [77, 97] on select "Select 09:00 AM 09:15 AM 09:30 AM 09:45 AM 10:00 AM 10:15 AM 10:30 AM 10:45 AM …" at bounding box center [110, 102] width 66 height 10
click at [189, 79] on span "Select" at bounding box center [184, 79] width 66 height 10
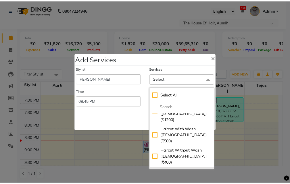
scroll to position [57, 0]
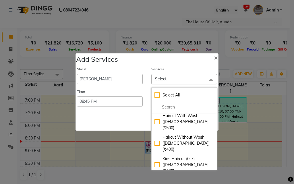
checkbox input "true"
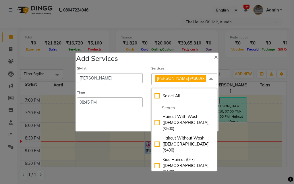
click at [106, 124] on div "Save Cancel" at bounding box center [147, 120] width 143 height 23
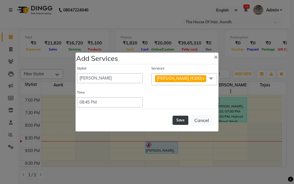
click at [178, 119] on button "Save" at bounding box center [181, 120] width 16 height 9
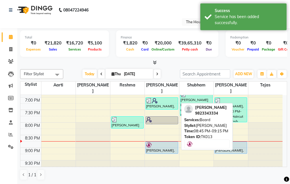
click at [161, 142] on div at bounding box center [162, 145] width 32 height 6
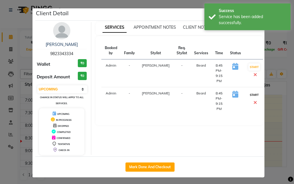
click at [249, 95] on button "START" at bounding box center [255, 94] width 12 height 7
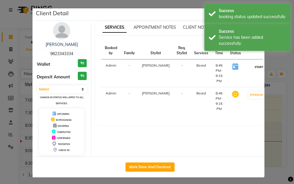
click at [254, 66] on button "START" at bounding box center [260, 67] width 12 height 7
select select "1"
click at [270, 117] on ngb-modal-window "Client Detail Rohan Deshmukh 9823343334 Wallet ₹0 Deposit Amount ₹0 Select IN S…" at bounding box center [147, 92] width 294 height 184
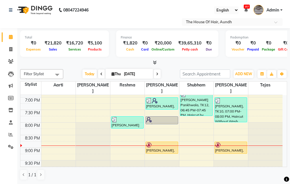
click at [156, 72] on icon at bounding box center [157, 73] width 2 height 3
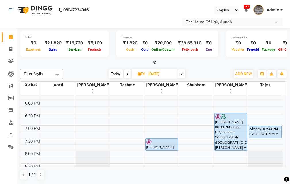
scroll to position [247, 0]
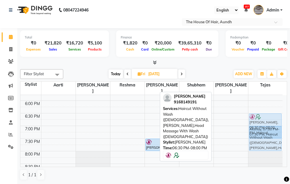
drag, startPoint x: 229, startPoint y: 116, endPoint x: 258, endPoint y: 116, distance: 28.7
click at [258, 116] on tr "rajesh jain, 07:30 PM-08:00 PM, Haircut With Wash (Male) ANURAG SARDA, 06:30 PM…" at bounding box center [151, 25] width 262 height 354
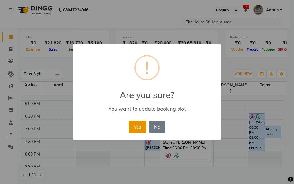
click at [140, 123] on button "Yes" at bounding box center [138, 127] width 18 height 13
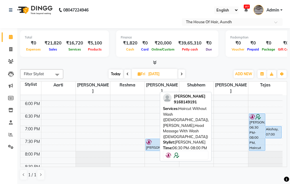
click at [279, 11] on span "Admin" at bounding box center [272, 10] width 13 height 6
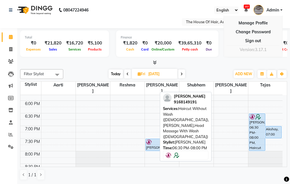
click at [277, 11] on span "Admin" at bounding box center [272, 10] width 13 height 6
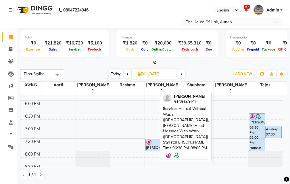
click at [112, 72] on span "Today" at bounding box center [116, 74] width 14 height 9
type input "[DATE]"
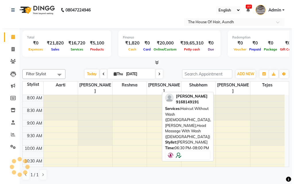
scroll to position [276, 0]
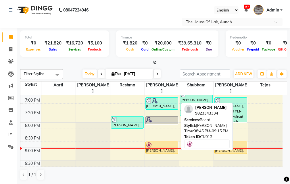
click at [168, 142] on div at bounding box center [162, 145] width 32 height 6
select select "1"
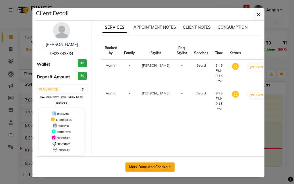
click at [156, 167] on button "Mark Done And Checkout" at bounding box center [150, 167] width 49 height 9
select select "service"
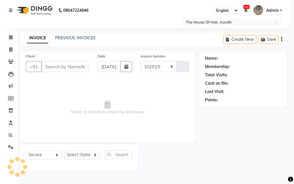
select select "26"
type input "1803"
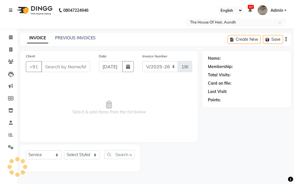
type input "9823343334"
select select "57809"
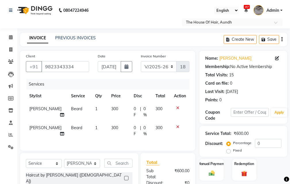
scroll to position [73, 0]
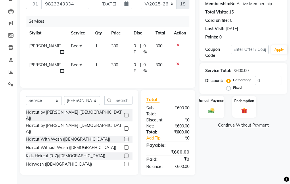
click at [209, 107] on img at bounding box center [212, 110] width 10 height 7
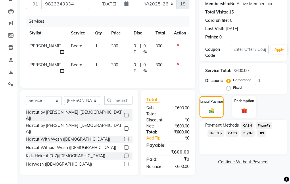
click at [263, 130] on span "UPI" at bounding box center [261, 133] width 9 height 7
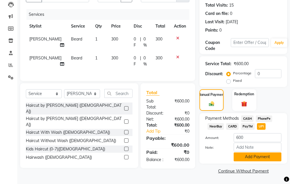
click at [252, 154] on button "Add Payment" at bounding box center [258, 157] width 48 height 9
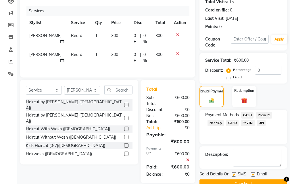
scroll to position [91, 0]
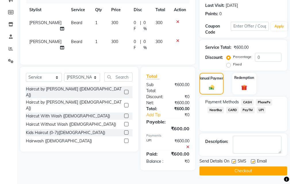
click at [247, 99] on span "CASH" at bounding box center [247, 102] width 12 height 7
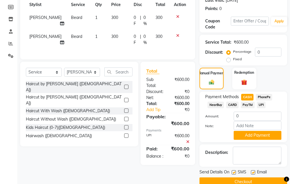
click at [216, 104] on span "NearBuy" at bounding box center [216, 105] width 16 height 7
click at [212, 81] on img at bounding box center [211, 82] width 9 height 6
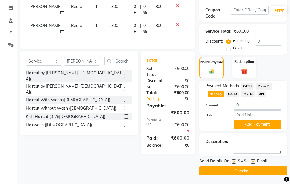
click at [188, 133] on icon at bounding box center [187, 131] width 3 height 4
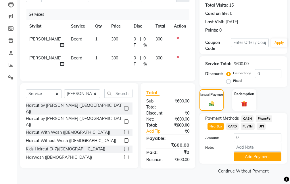
scroll to position [73, 0]
click at [246, 116] on span "CASH" at bounding box center [247, 119] width 12 height 7
type input "600"
click at [252, 154] on button "Add Payment" at bounding box center [258, 157] width 48 height 9
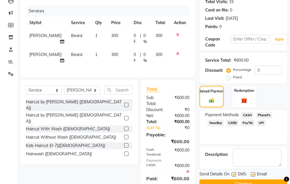
scroll to position [103, 0]
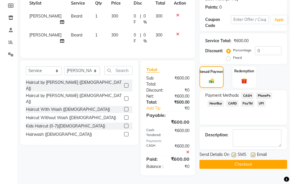
click at [242, 160] on button "Checkout" at bounding box center [244, 164] width 88 height 9
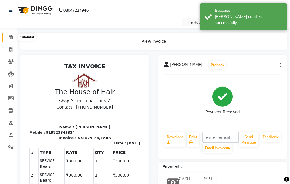
click at [12, 37] on icon at bounding box center [11, 37] width 4 height 4
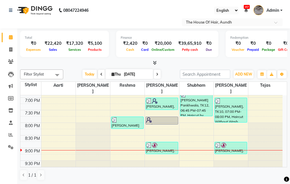
click at [278, 8] on span "Admin" at bounding box center [272, 10] width 13 height 6
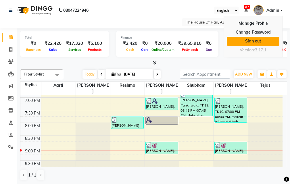
click at [258, 41] on link "Sign out" at bounding box center [253, 41] width 53 height 9
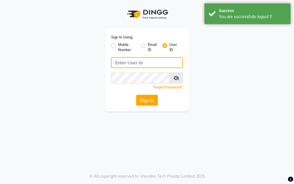
type input "9664374351"
